Goal: Find specific page/section: Find specific page/section

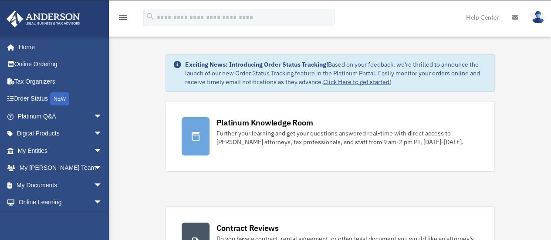
click at [468, 143] on div "Further your learning and get your questions answered real-time with direct acc…" at bounding box center [347, 137] width 262 height 17
click at [486, 156] on link "Platinum Knowledge Room Further your learning and get your questions answered r…" at bounding box center [329, 136] width 329 height 71
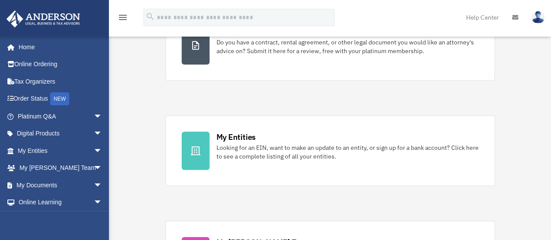
scroll to position [212, 0]
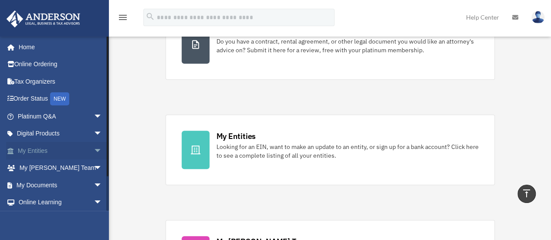
click at [55, 151] on link "My Entities arrow_drop_down" at bounding box center [60, 150] width 109 height 17
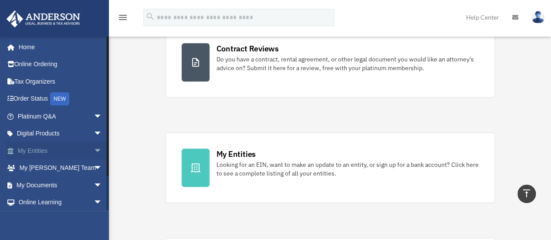
scroll to position [176, 0]
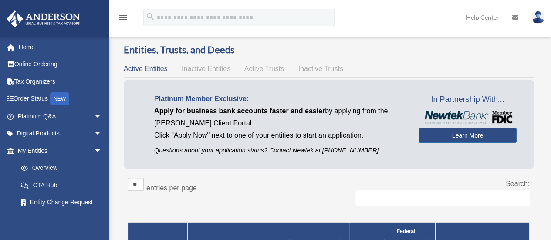
scroll to position [20, 0]
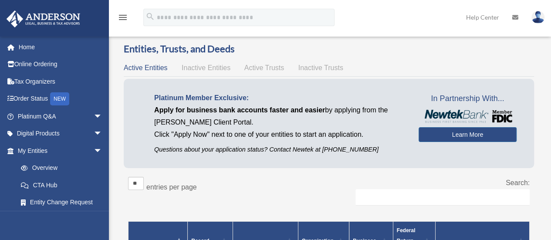
click at [268, 71] on span "Active Trusts" at bounding box center [264, 67] width 40 height 7
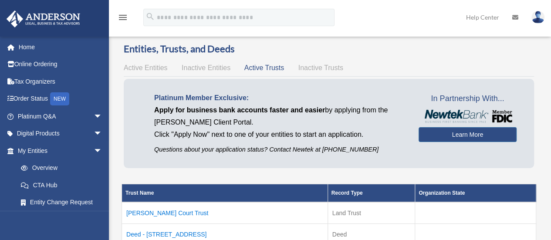
click at [268, 65] on span "Active Trusts" at bounding box center [264, 67] width 40 height 7
click at [271, 70] on span "Active Trusts" at bounding box center [264, 67] width 40 height 7
click at [277, 65] on span "Active Trusts" at bounding box center [264, 67] width 40 height 7
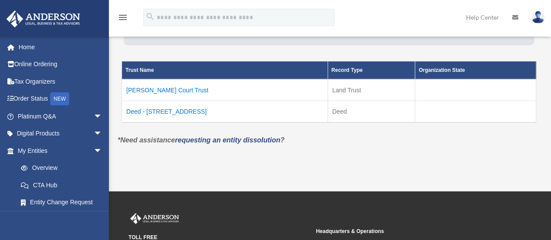
scroll to position [145, 0]
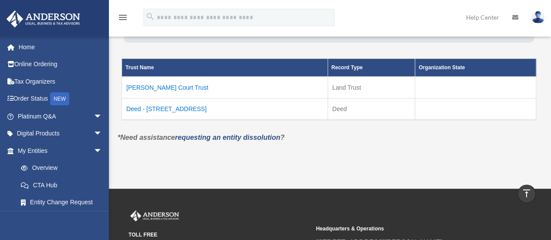
click at [217, 114] on td "Deed - 5448 South Foresthill Street" at bounding box center [225, 109] width 206 height 22
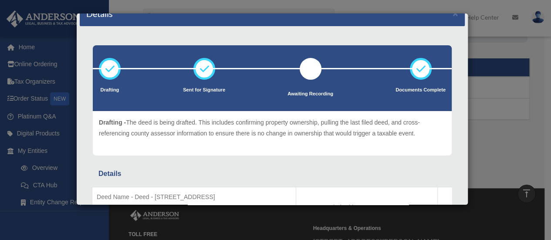
scroll to position [0, 0]
